Goal: Obtain resource: Obtain resource

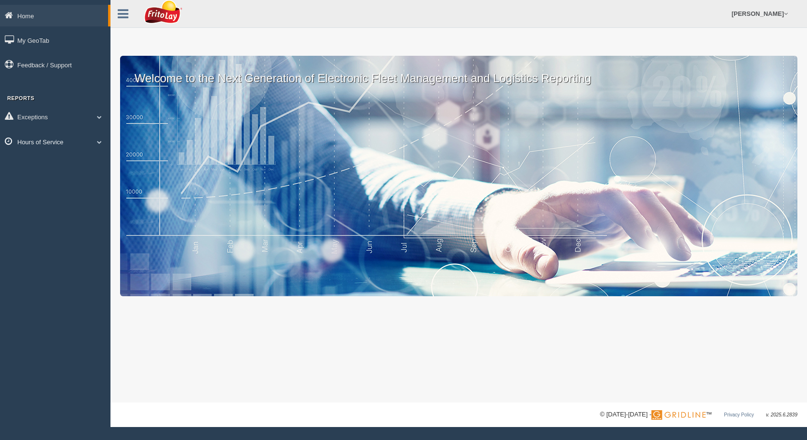
click at [67, 145] on link "Hours of Service" at bounding box center [55, 142] width 110 height 22
click at [31, 180] on link "HOS Violation Audit Reports" at bounding box center [62, 180] width 91 height 17
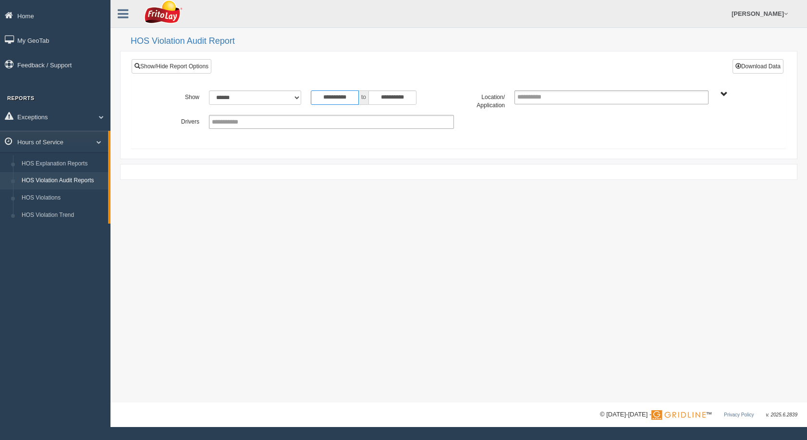
click at [344, 98] on input "**********" at bounding box center [335, 97] width 48 height 14
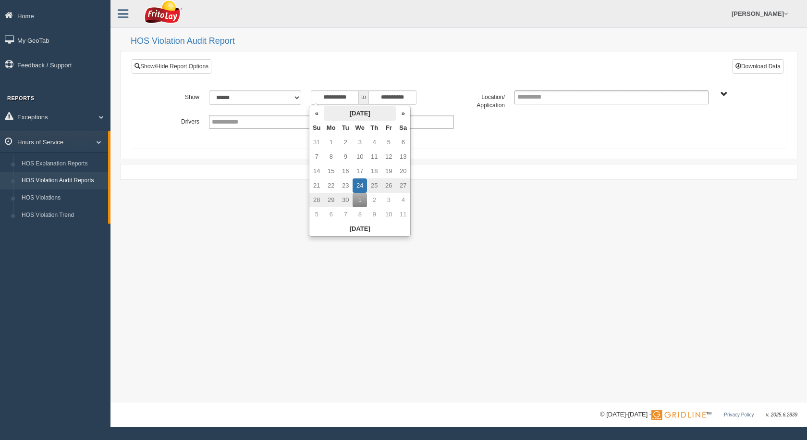
click at [346, 113] on th "[DATE]" at bounding box center [360, 113] width 72 height 14
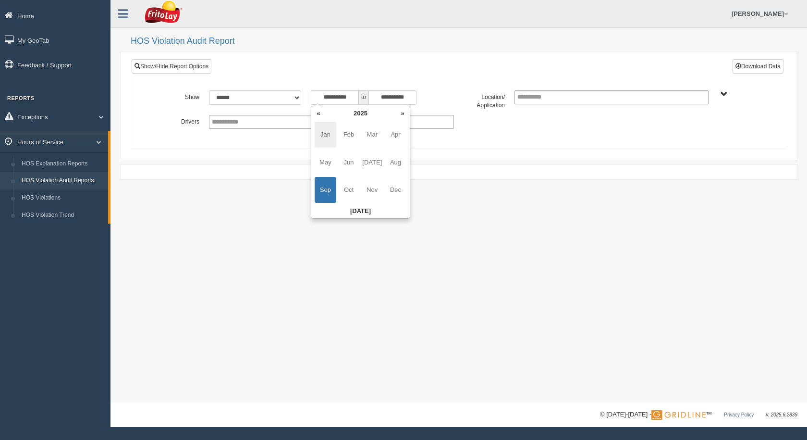
click at [323, 134] on span "Jan" at bounding box center [326, 135] width 22 height 26
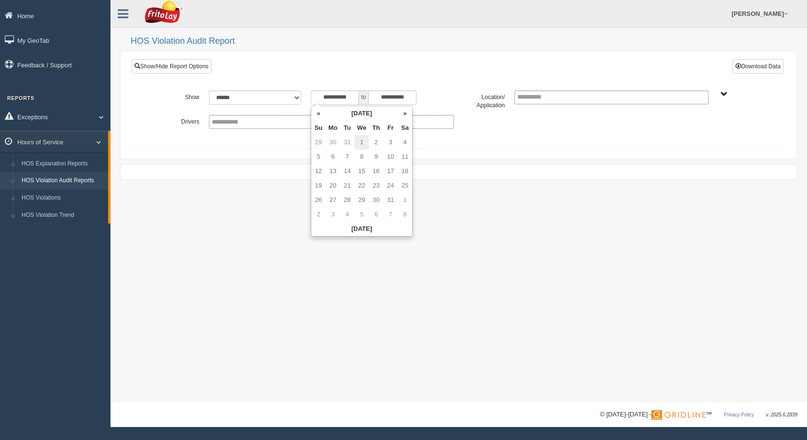
click at [362, 139] on td "1" at bounding box center [362, 142] width 14 height 14
type input "**********"
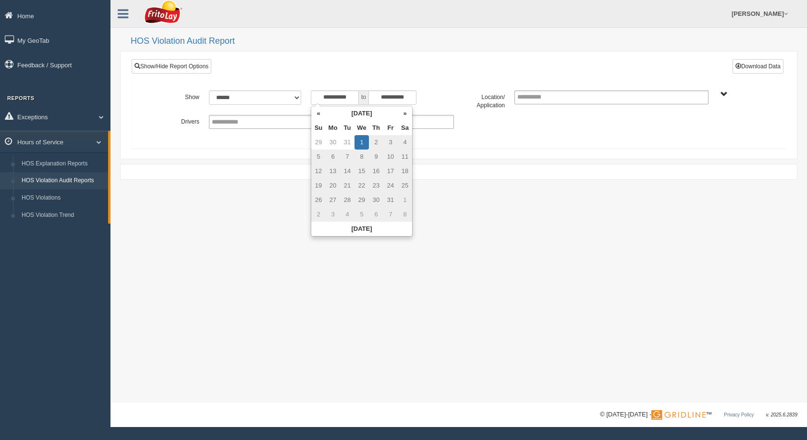
click at [725, 98] on span "SOUTHCENTRAL REGION" at bounding box center [724, 94] width 7 height 7
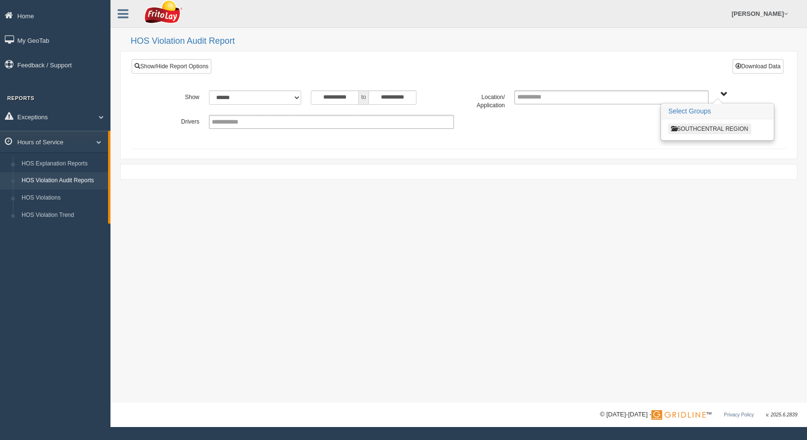
click at [715, 131] on button "SOUTHCENTRAL REGION" at bounding box center [709, 128] width 83 height 11
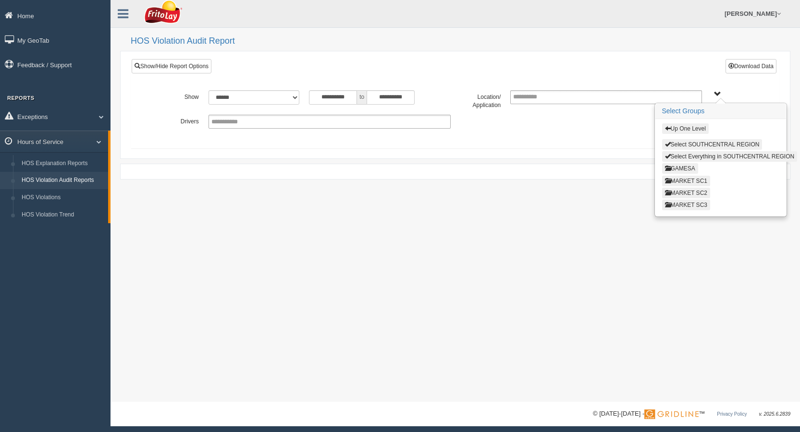
click at [691, 204] on button "MARKET SC3" at bounding box center [686, 205] width 48 height 11
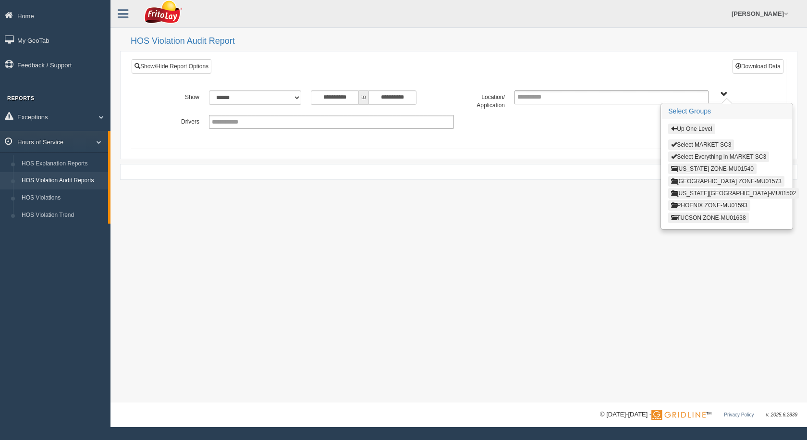
click at [689, 183] on button "[GEOGRAPHIC_DATA] ZONE-MU01573" at bounding box center [726, 181] width 116 height 11
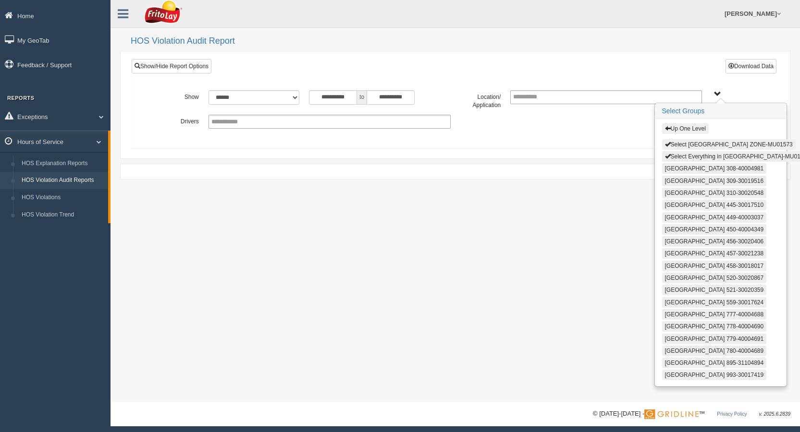
click at [695, 158] on button "Select Everything in [GEOGRAPHIC_DATA]-MU01573" at bounding box center [737, 156] width 151 height 11
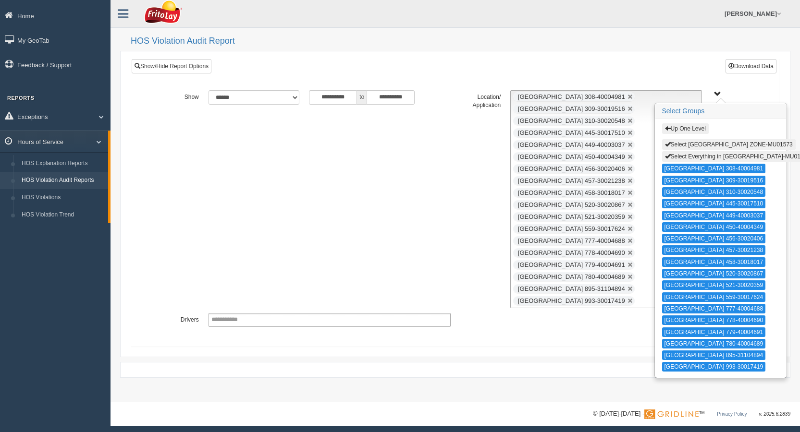
click at [695, 145] on button "Select [GEOGRAPHIC_DATA] ZONE-MU01573" at bounding box center [729, 144] width 134 height 11
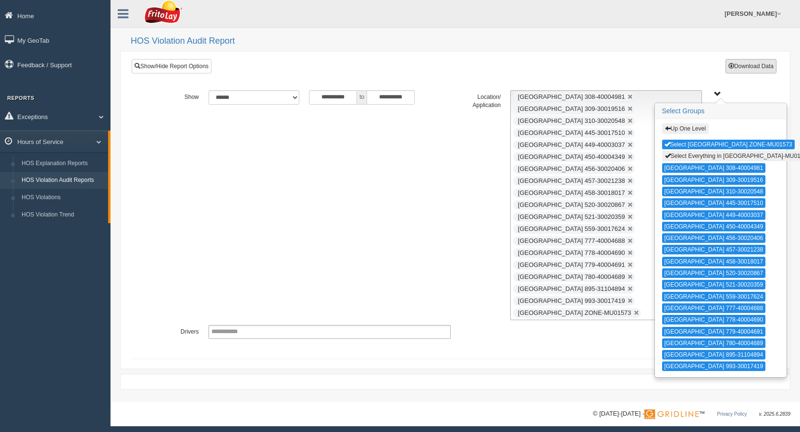
click at [765, 67] on button "Download Data" at bounding box center [750, 66] width 51 height 14
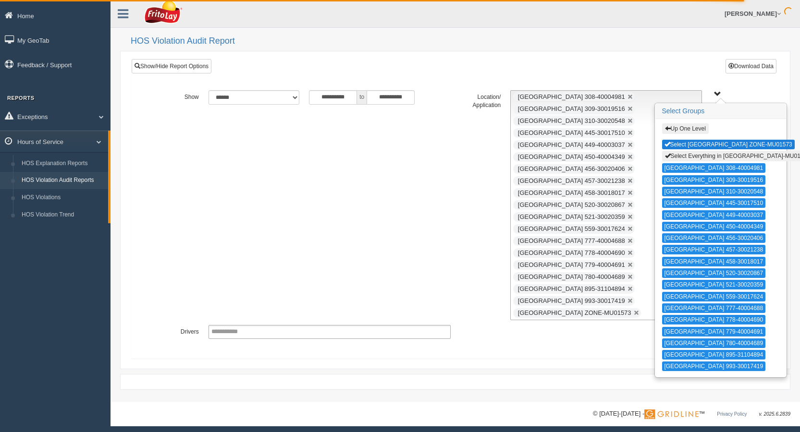
click at [718, 144] on button "Select [GEOGRAPHIC_DATA] ZONE-MU01573" at bounding box center [728, 145] width 133 height 10
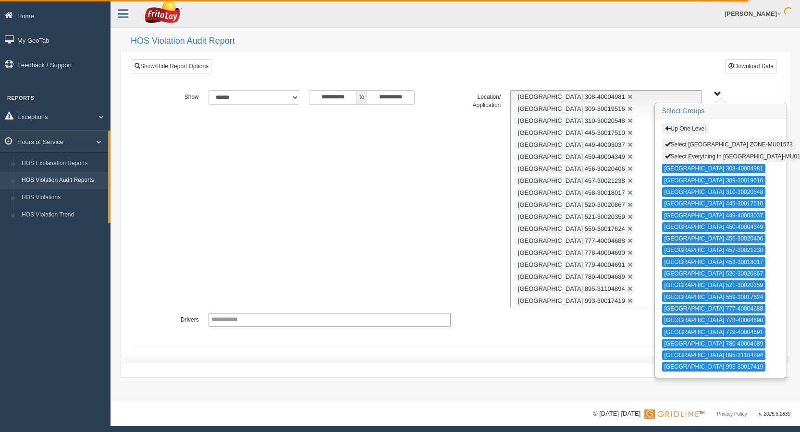
click at [716, 159] on button "Select Everything in [GEOGRAPHIC_DATA]-MU01573" at bounding box center [737, 156] width 151 height 11
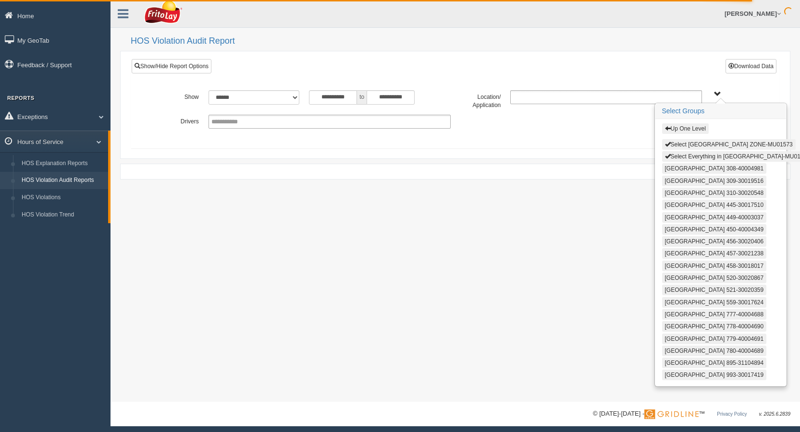
type input "**********"
click at [680, 128] on button "Up One Level" at bounding box center [685, 128] width 47 height 11
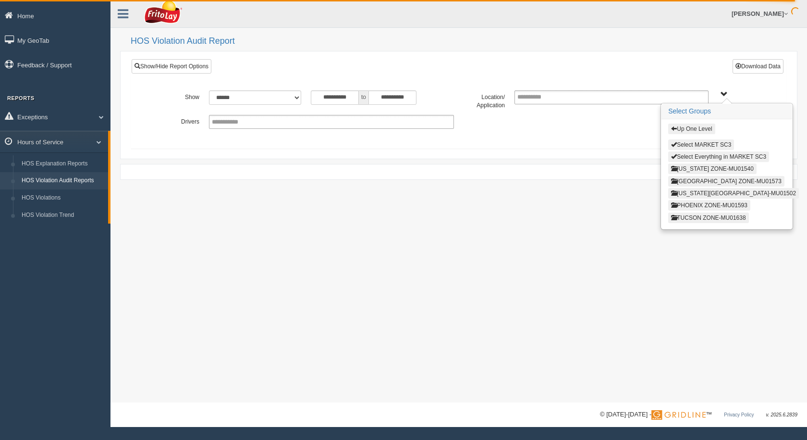
click at [686, 130] on button "Up One Level" at bounding box center [691, 128] width 47 height 11
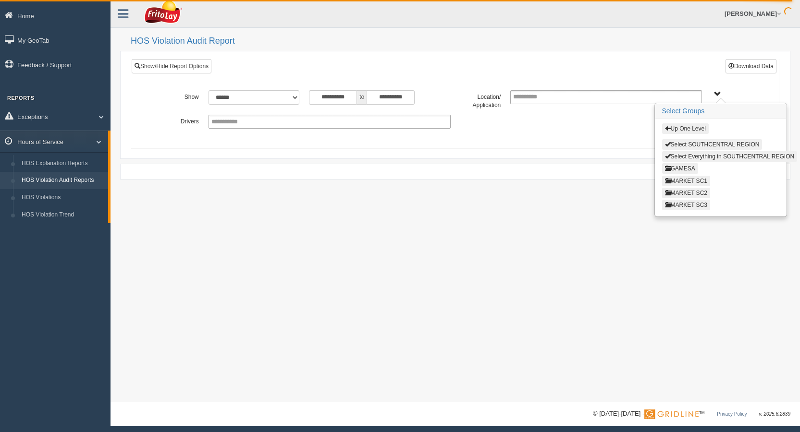
drag, startPoint x: 697, startPoint y: 181, endPoint x: 723, endPoint y: 197, distance: 30.7
click at [718, 198] on div "Up One Level Select SOUTHCENTRAL REGION Select Everything in SOUTHCENTRAL REGIO…" at bounding box center [720, 167] width 131 height 97
click at [701, 193] on button "MARKET SC2" at bounding box center [686, 193] width 48 height 11
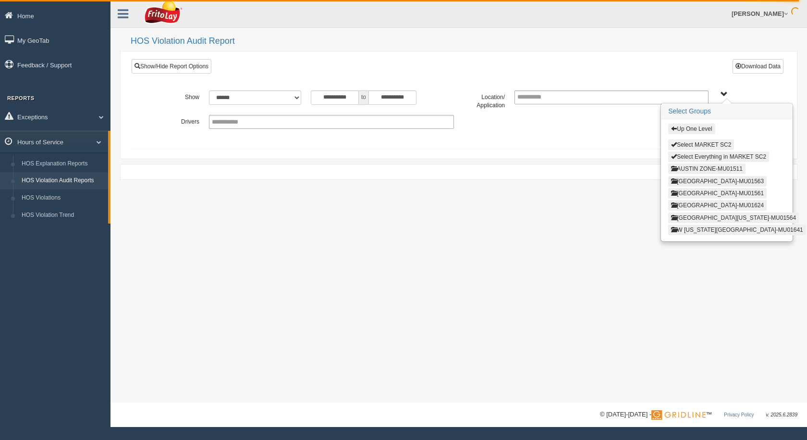
click at [702, 170] on button "AUSTIN ZONE-MU01511" at bounding box center [706, 168] width 77 height 11
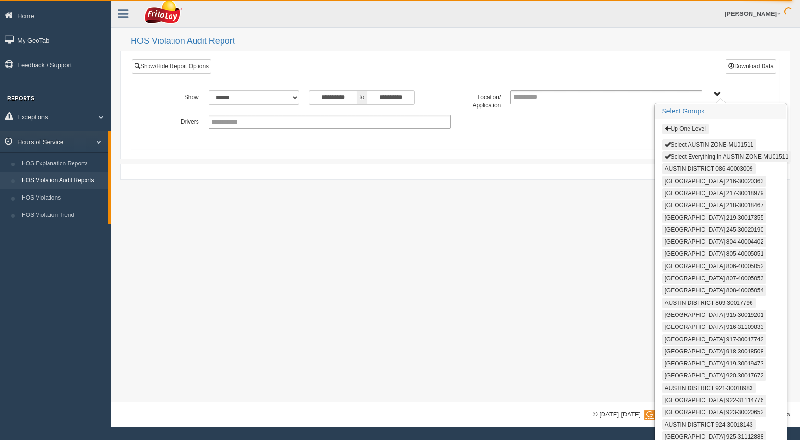
click at [700, 144] on button "Select AUSTIN ZONE-MU01511" at bounding box center [709, 144] width 95 height 11
click at [698, 157] on button "Select Everything in AUSTIN ZONE-MU01511" at bounding box center [726, 156] width 129 height 11
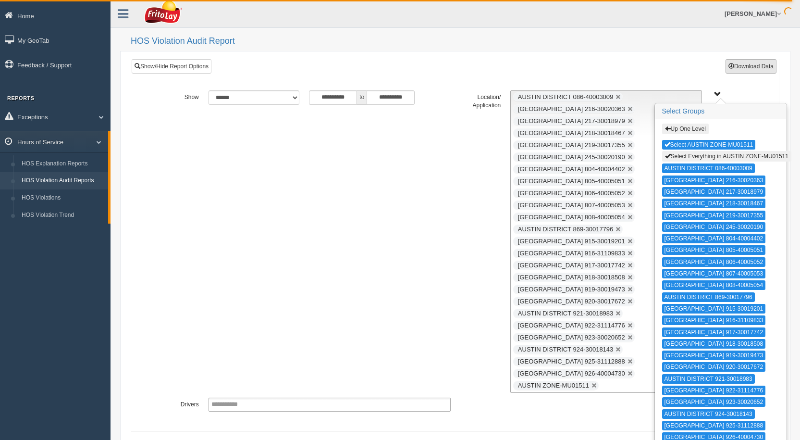
click at [754, 61] on button "Download Data" at bounding box center [750, 66] width 51 height 14
click at [732, 144] on button "Select AUSTIN ZONE-MU01511" at bounding box center [709, 145] width 94 height 10
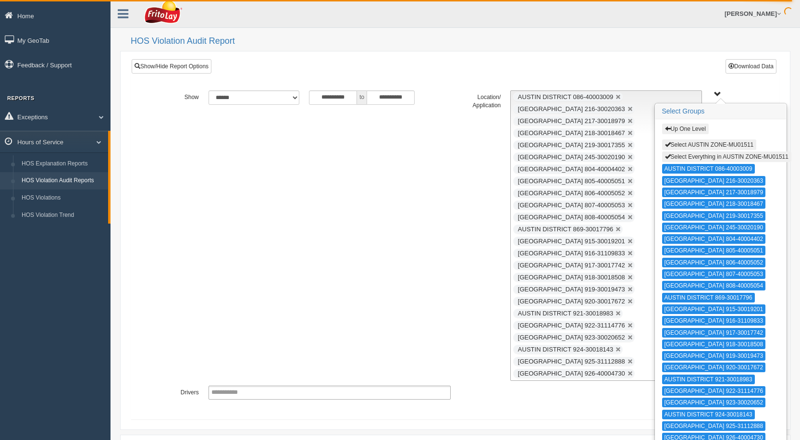
click at [725, 159] on button "Select Everything in AUSTIN ZONE-MU01511" at bounding box center [726, 156] width 129 height 11
type input "**********"
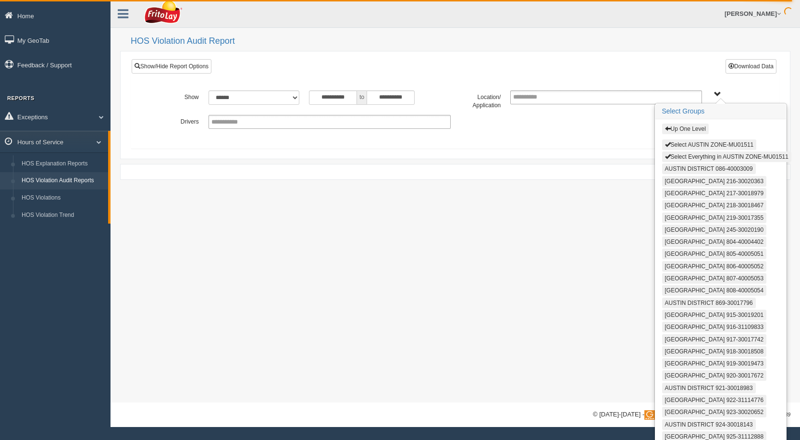
click at [683, 121] on div "Up One Level Select AUSTIN ZONE-MU01511 Select Everything in [GEOGRAPHIC_DATA]-…" at bounding box center [720, 289] width 131 height 340
click at [685, 129] on button "Up One Level" at bounding box center [685, 128] width 47 height 11
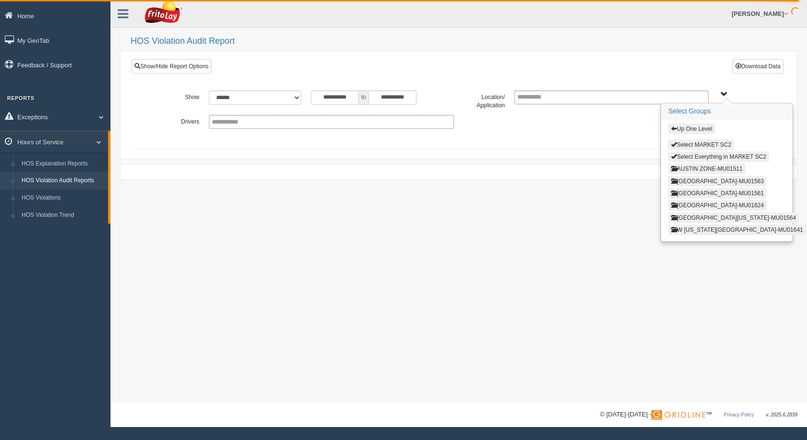
click at [694, 130] on button "Up One Level" at bounding box center [691, 128] width 47 height 11
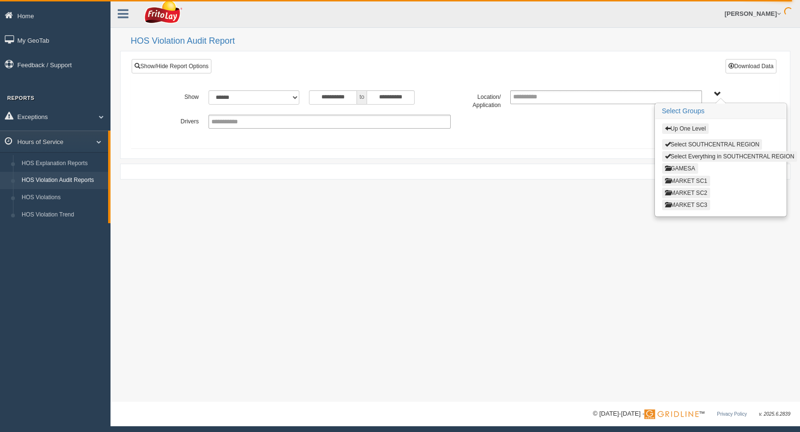
click at [692, 180] on button "MARKET SC1" at bounding box center [686, 181] width 48 height 11
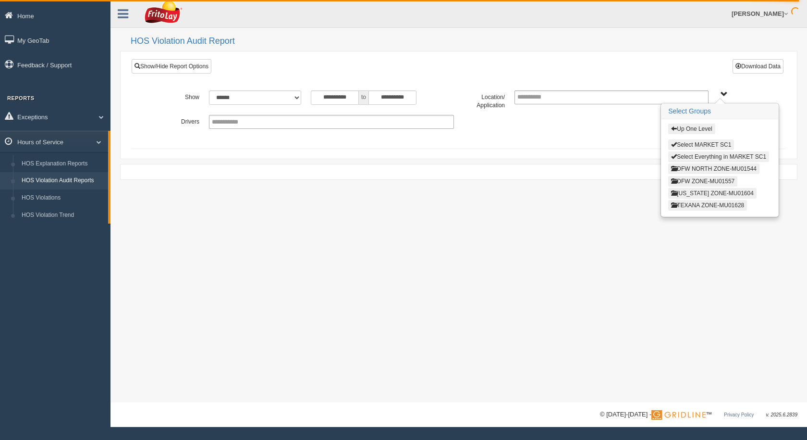
click at [701, 195] on button "[US_STATE] ZONE-MU01604" at bounding box center [712, 193] width 88 height 11
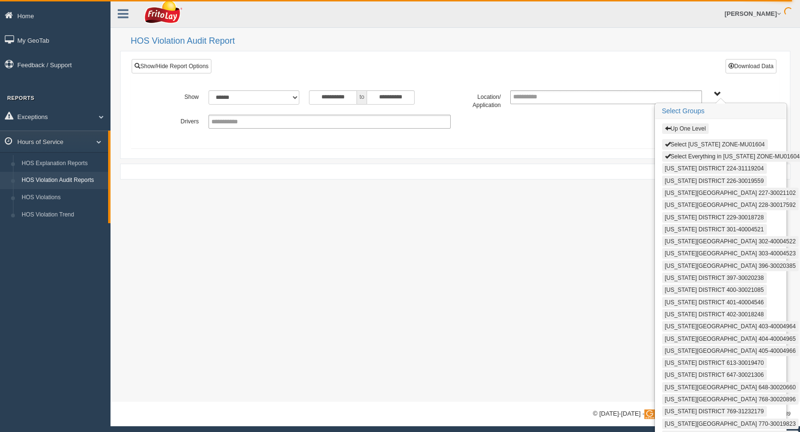
click at [700, 145] on button "Select [US_STATE] ZONE-MU01604" at bounding box center [715, 144] width 106 height 11
click at [701, 157] on button "Select Everything in [US_STATE] ZONE-MU01604" at bounding box center [732, 156] width 141 height 11
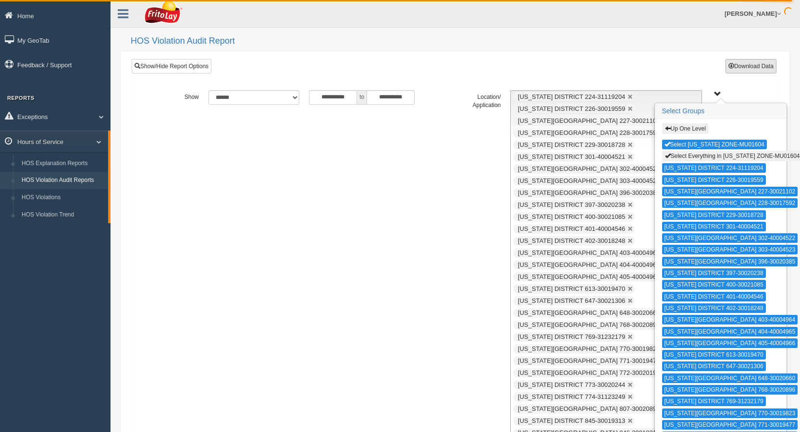
click at [759, 60] on button "Download Data" at bounding box center [750, 66] width 51 height 14
